Goal: Information Seeking & Learning: Learn about a topic

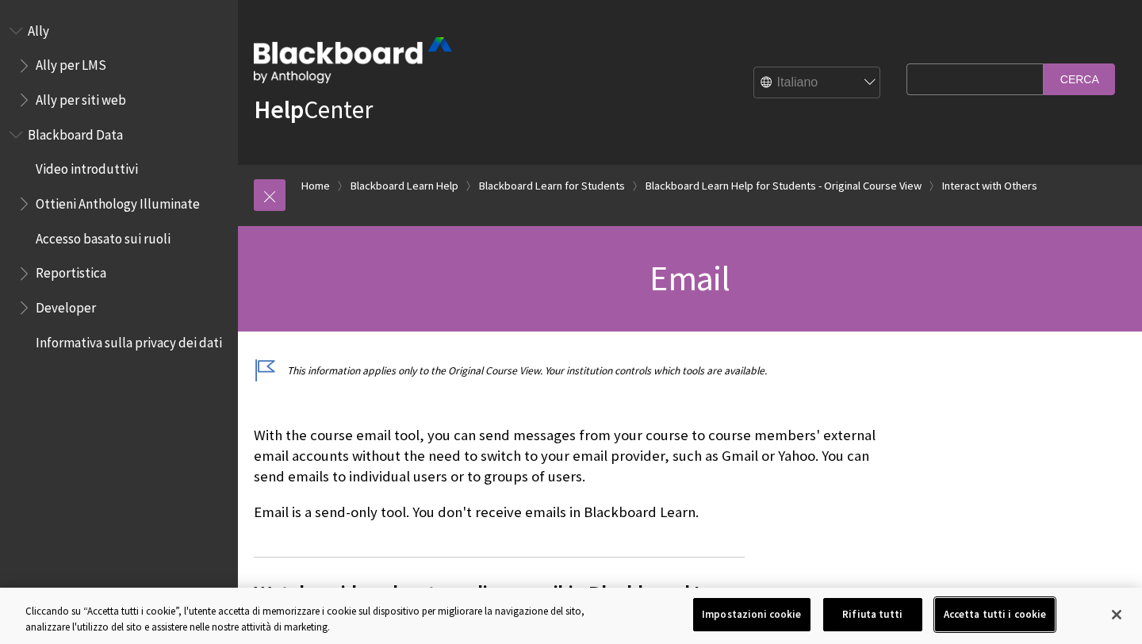
click at [992, 613] on button "Accetta tutti i cookie" at bounding box center [995, 614] width 121 height 33
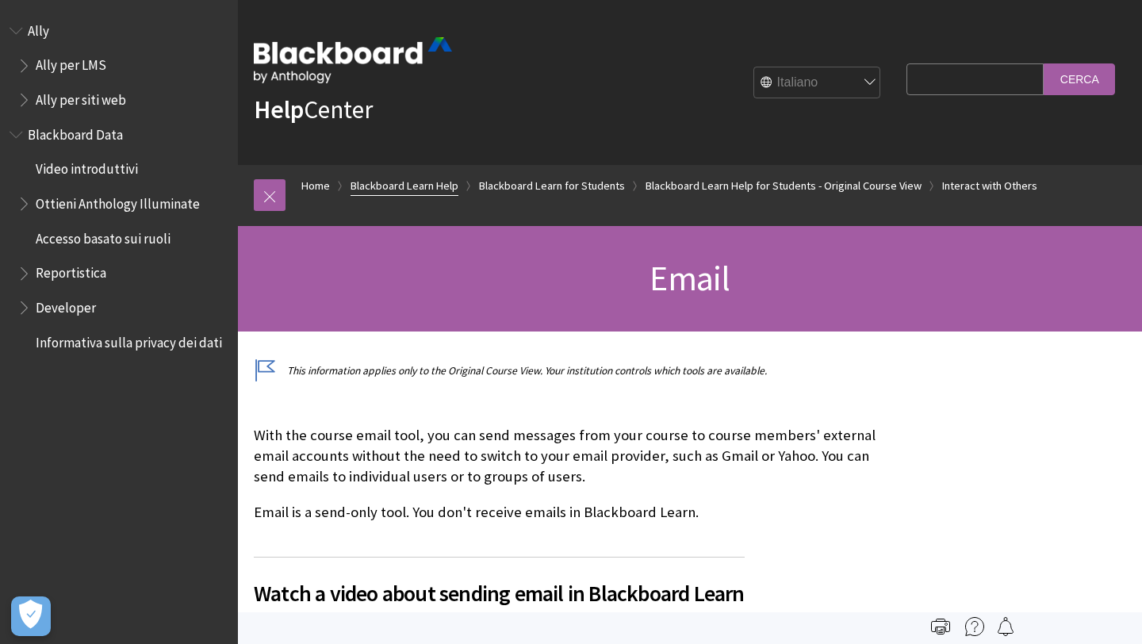
click at [431, 183] on link "Blackboard Learn Help" at bounding box center [404, 186] width 108 height 20
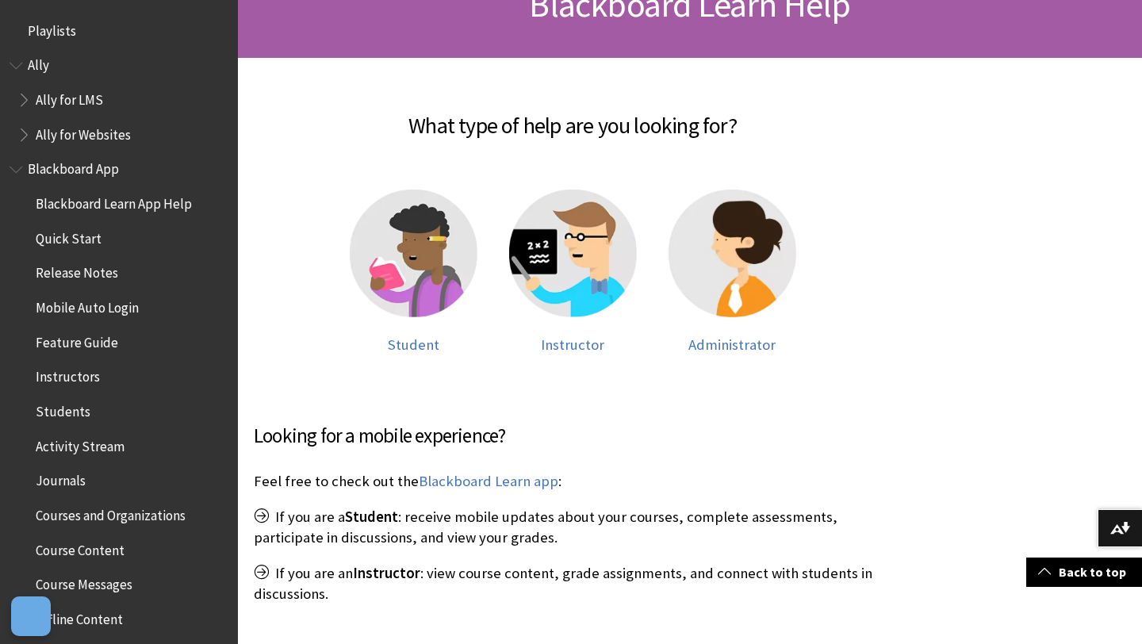
scroll to position [1343, 0]
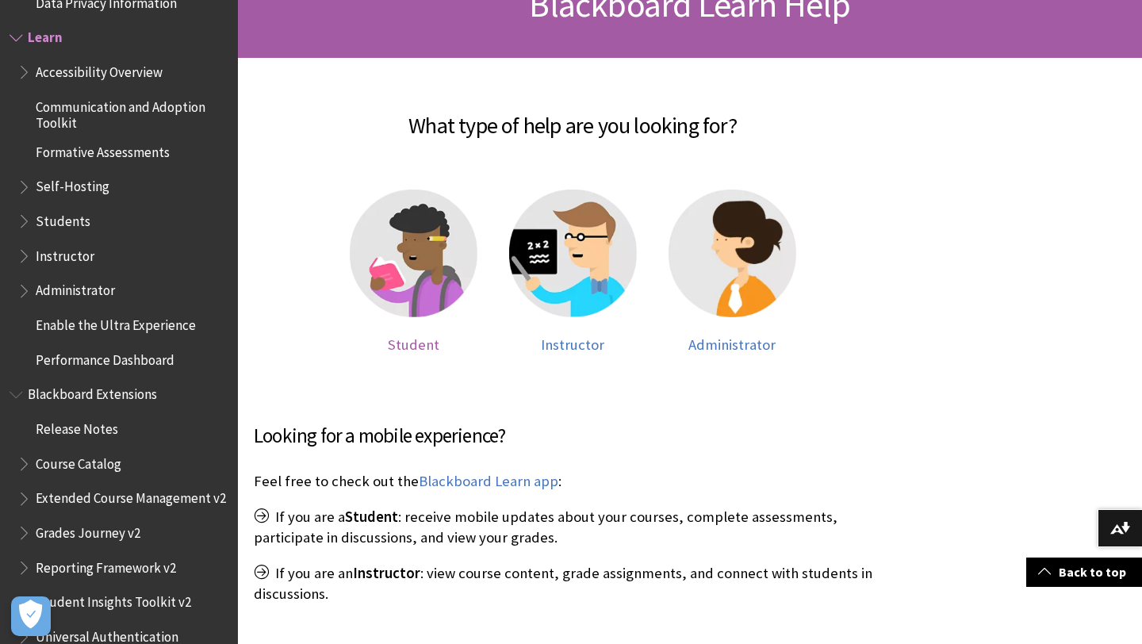
click at [413, 271] on img at bounding box center [414, 254] width 128 height 128
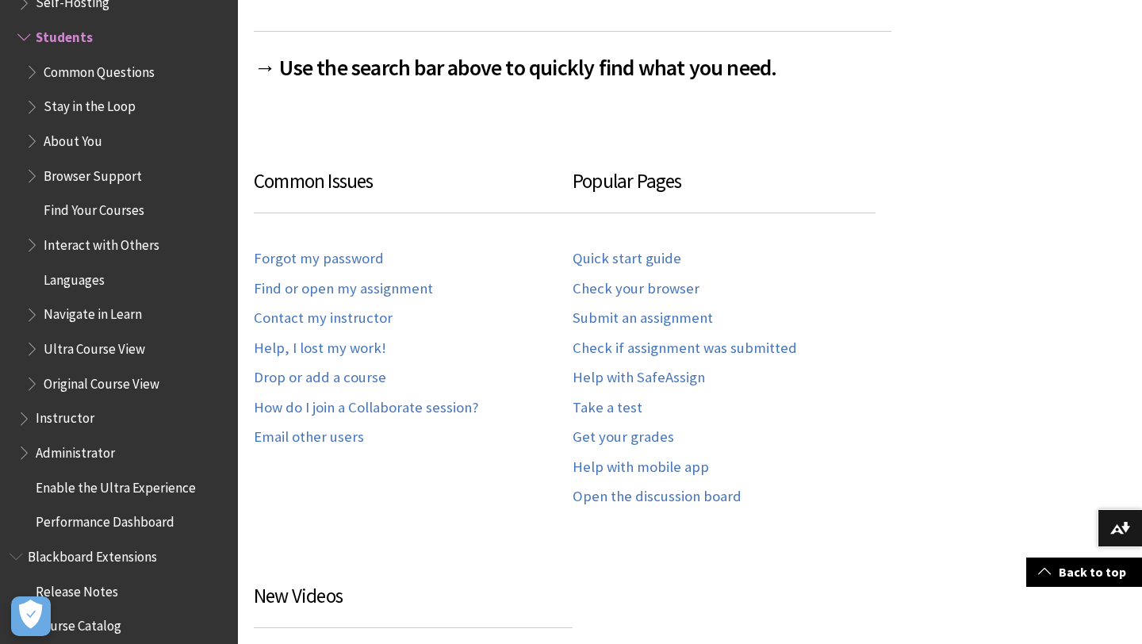
scroll to position [803, 0]
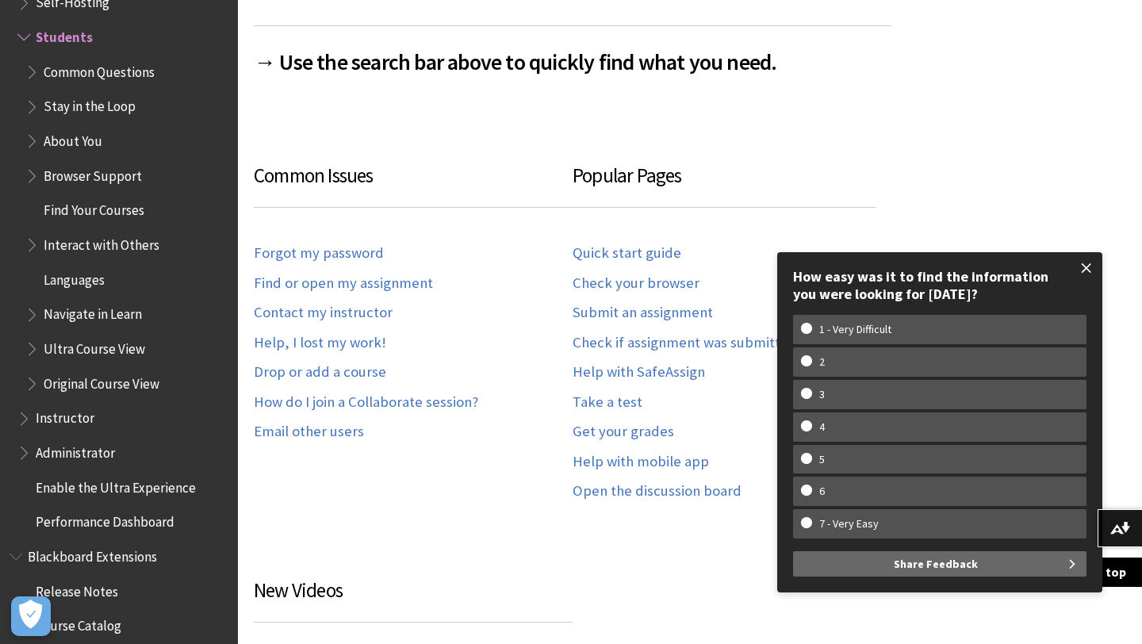
click at [1093, 266] on span at bounding box center [1086, 267] width 33 height 33
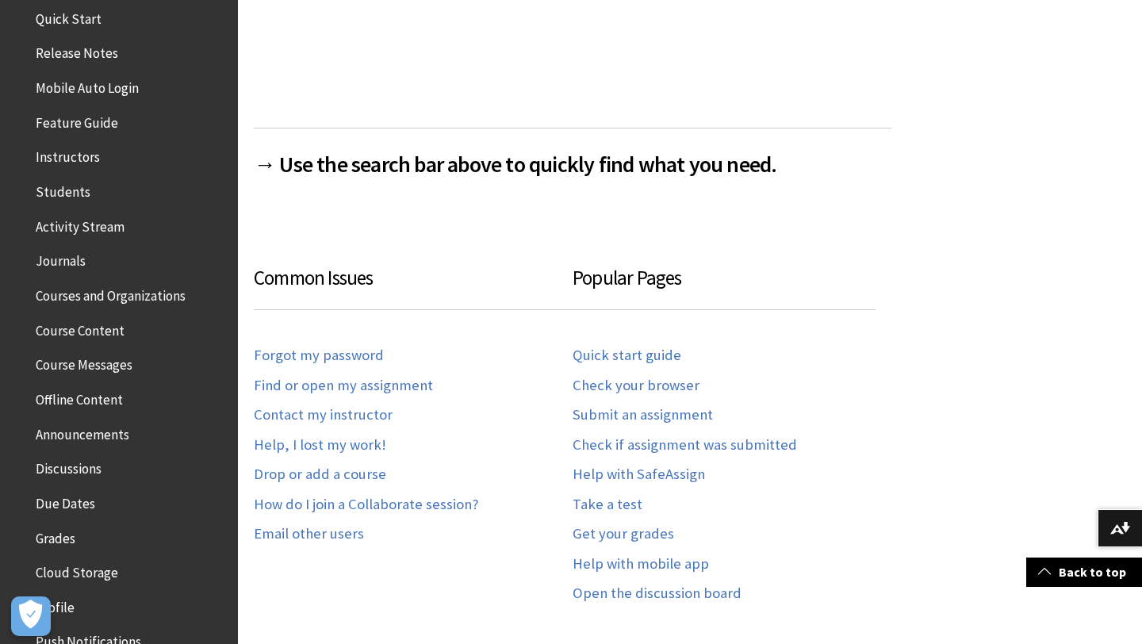
scroll to position [0, 0]
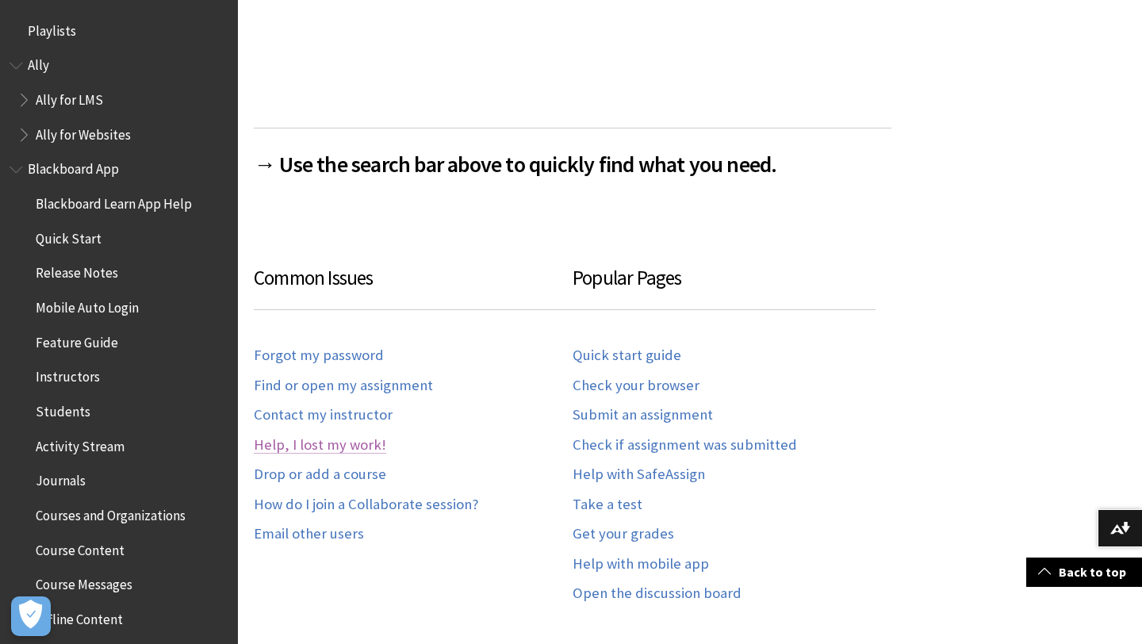
click at [315, 450] on link "Help, I lost my work!" at bounding box center [320, 445] width 132 height 18
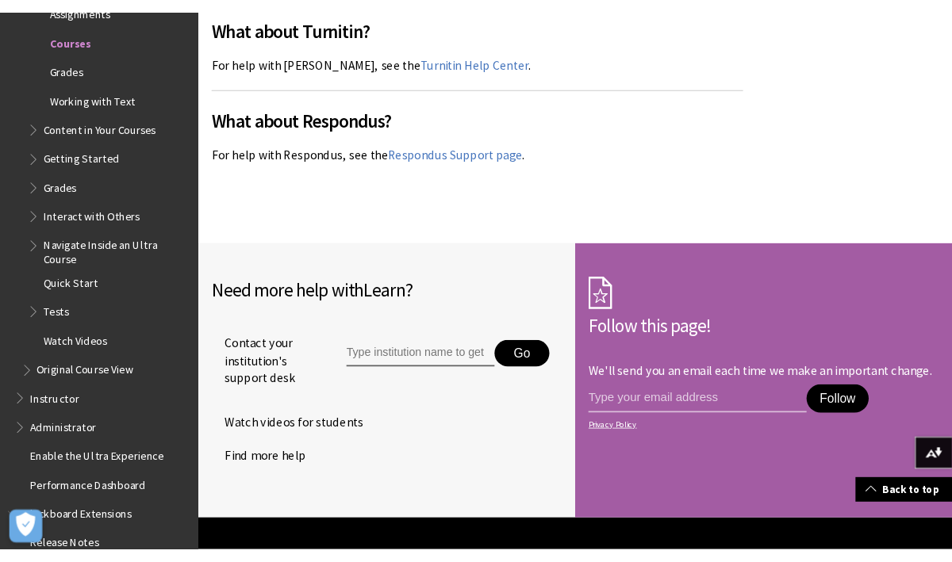
scroll to position [3788, 0]
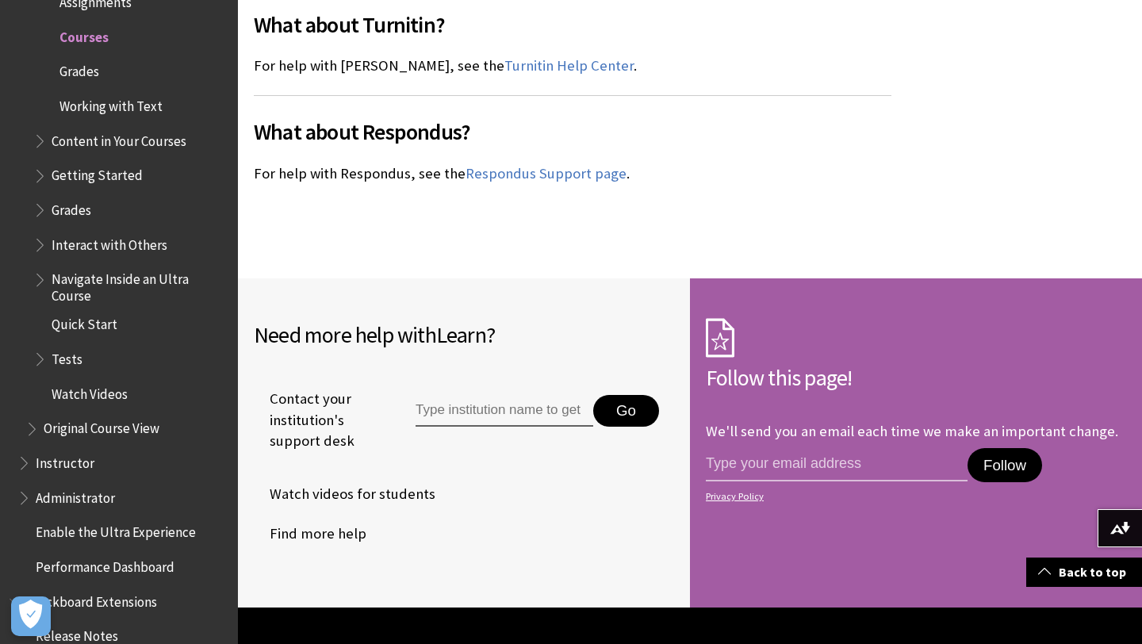
click at [494, 395] on input "Type institution name to get support" at bounding box center [504, 411] width 178 height 32
